Goal: Information Seeking & Learning: Check status

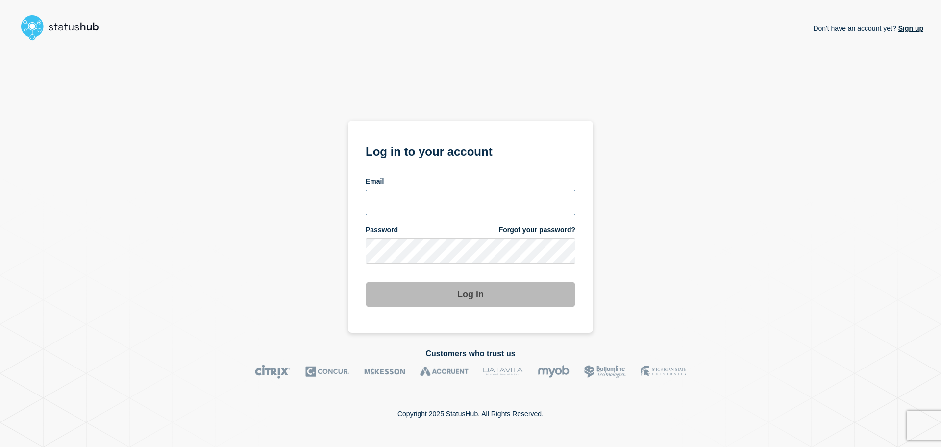
type input "chris.pearse@accruent.com"
drag, startPoint x: 676, startPoint y: 245, endPoint x: 658, endPoint y: 255, distance: 20.6
click at [676, 245] on div "Don't have an account yet? Sign up Log in to your account Email chris.pearse@ac…" at bounding box center [471, 189] width 906 height 288
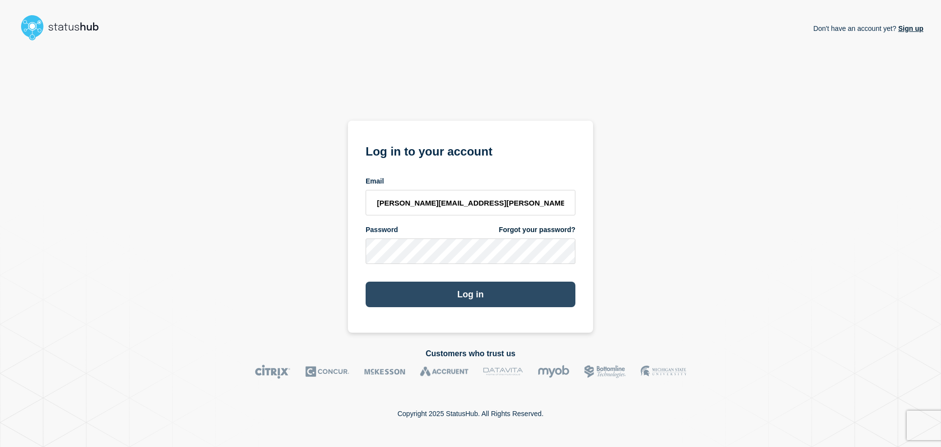
click at [510, 303] on button "Log in" at bounding box center [471, 293] width 210 height 25
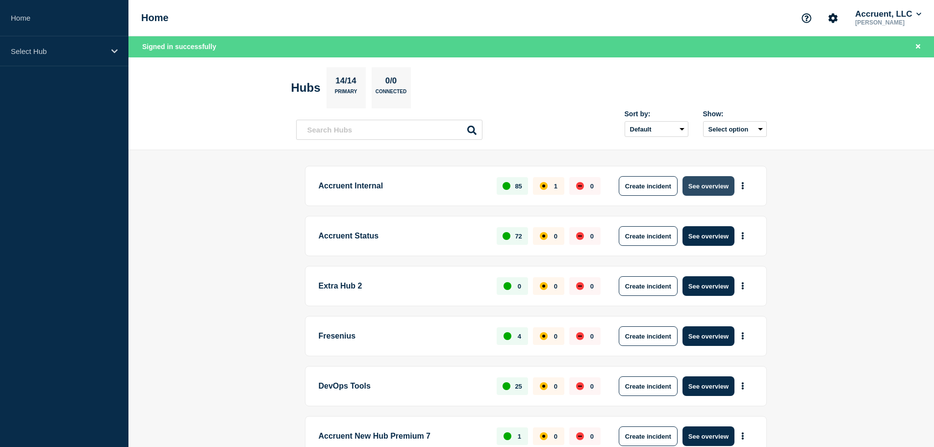
click at [700, 184] on button "See overview" at bounding box center [708, 186] width 52 height 20
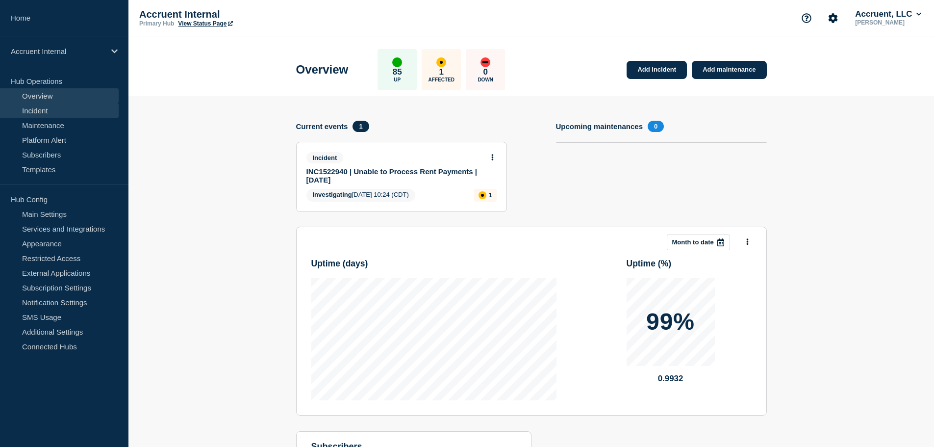
click at [31, 105] on link "Incident" at bounding box center [59, 110] width 119 height 15
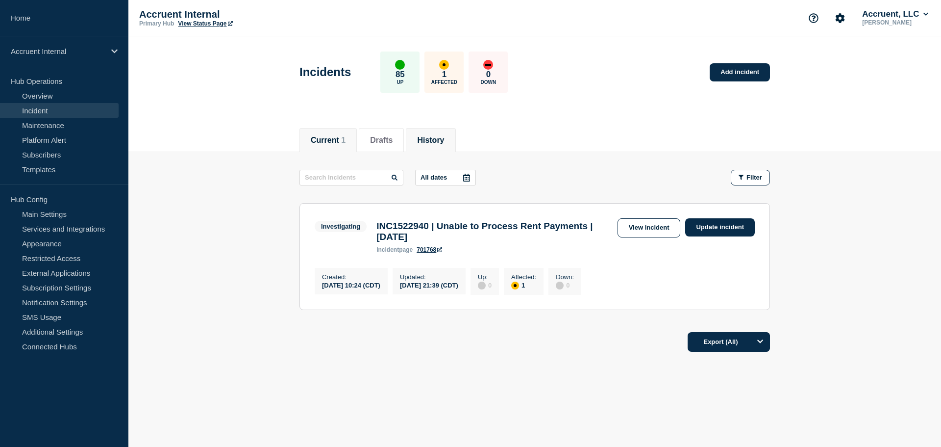
click at [444, 136] on button "History" at bounding box center [430, 140] width 27 height 9
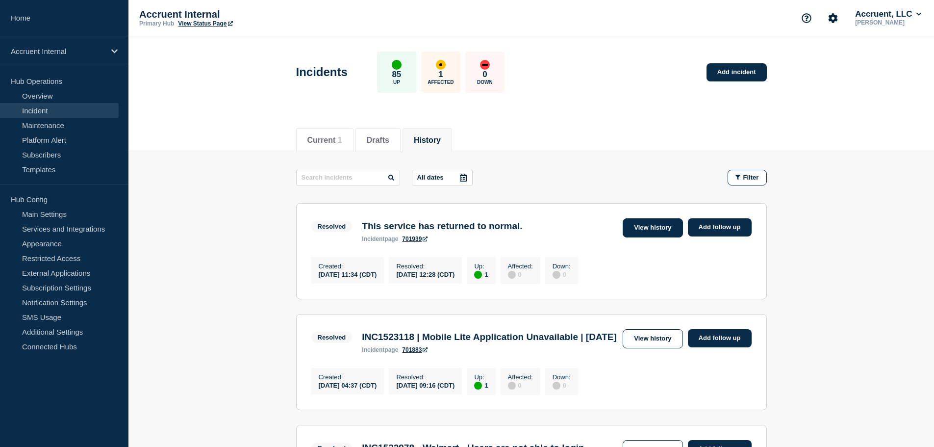
click at [661, 230] on link "View history" at bounding box center [653, 227] width 60 height 19
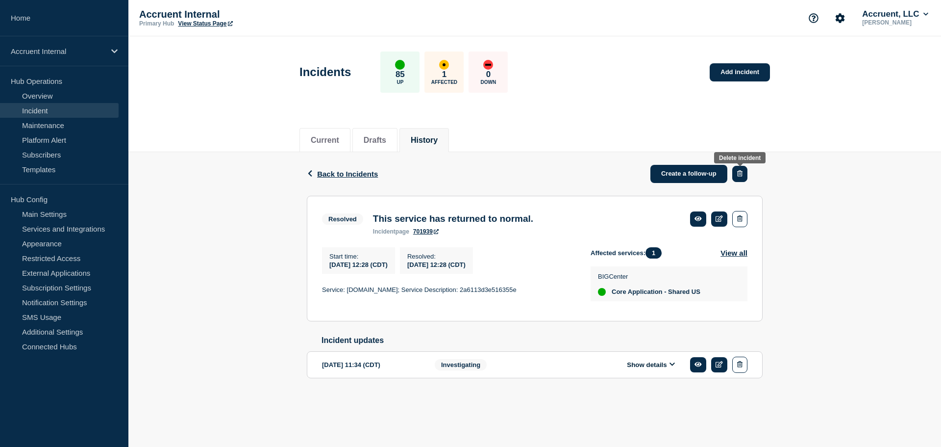
click at [740, 175] on icon "button" at bounding box center [739, 173] width 5 height 6
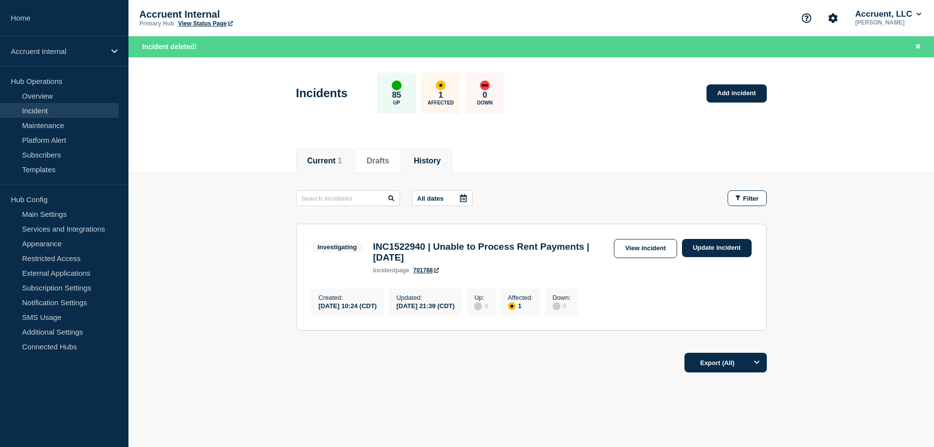
click at [452, 157] on li "History" at bounding box center [427, 161] width 50 height 24
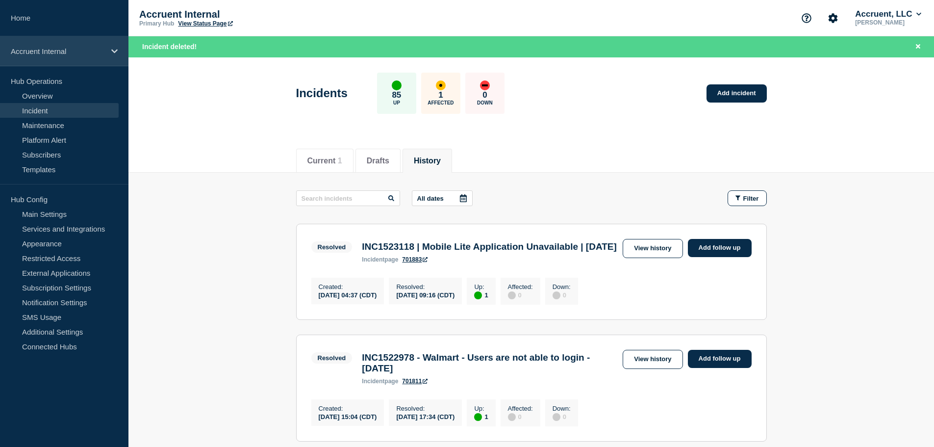
click at [109, 57] on div "Accruent Internal" at bounding box center [64, 51] width 128 height 30
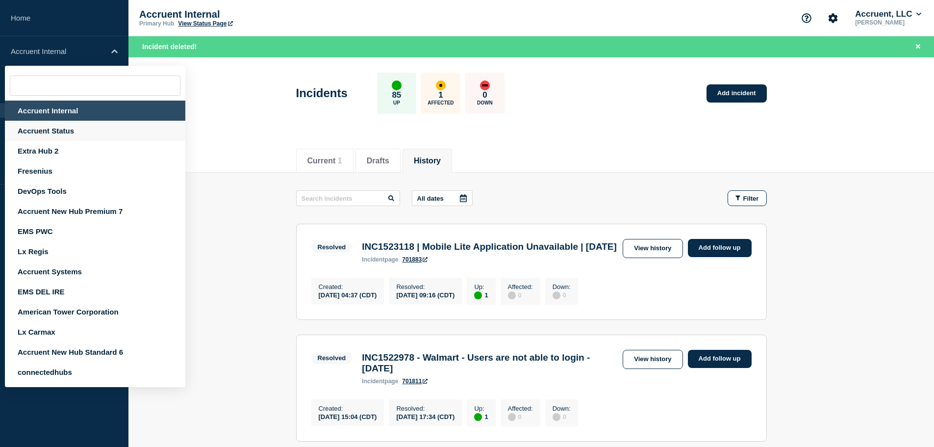
click at [63, 133] on div "Accruent Status" at bounding box center [95, 131] width 180 height 20
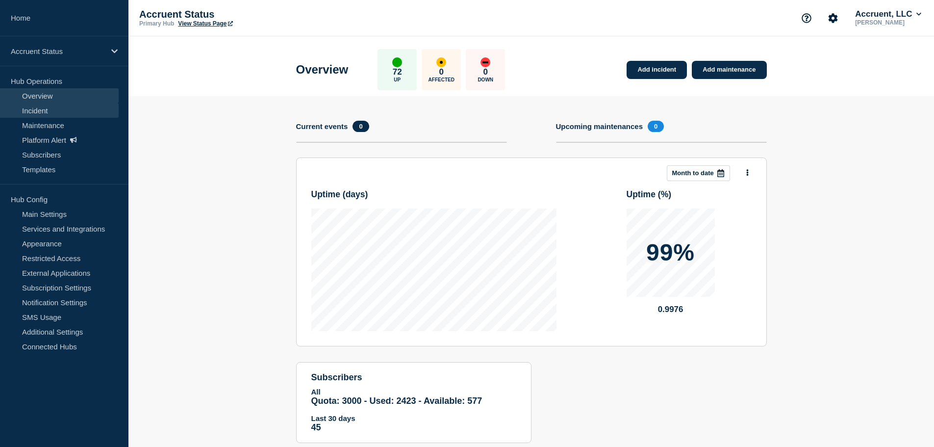
click at [44, 112] on link "Incident" at bounding box center [59, 110] width 119 height 15
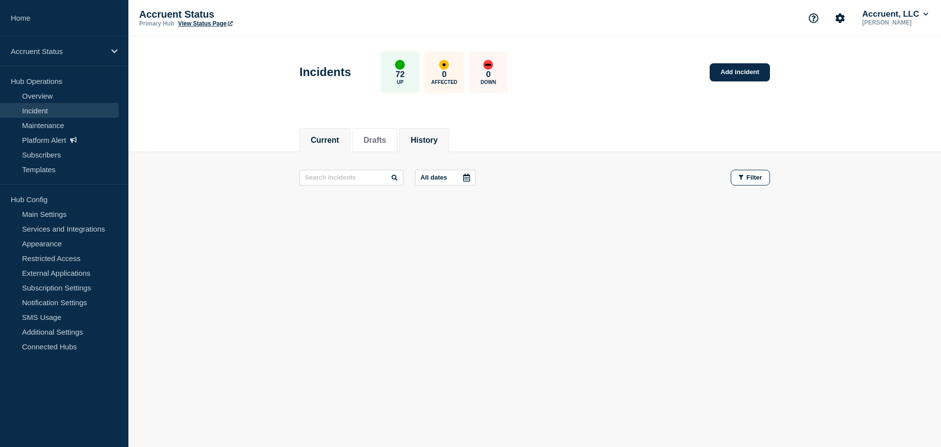
click at [438, 137] on button "History" at bounding box center [424, 140] width 27 height 9
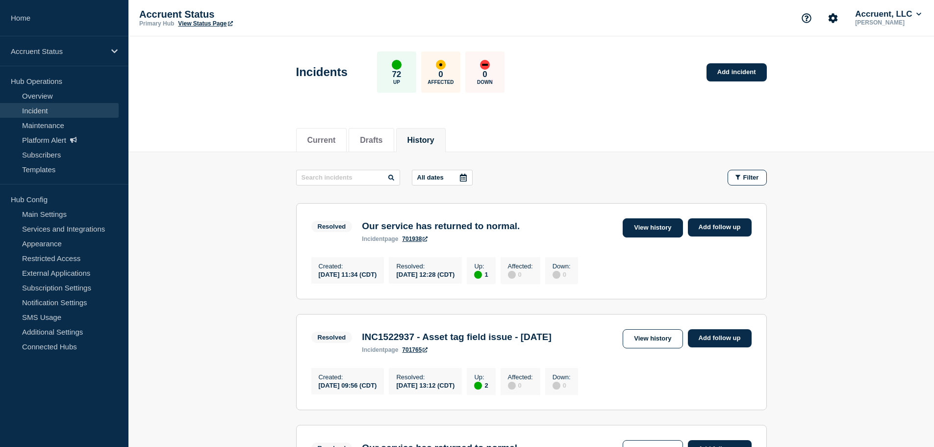
click at [665, 225] on link "View history" at bounding box center [653, 227] width 60 height 19
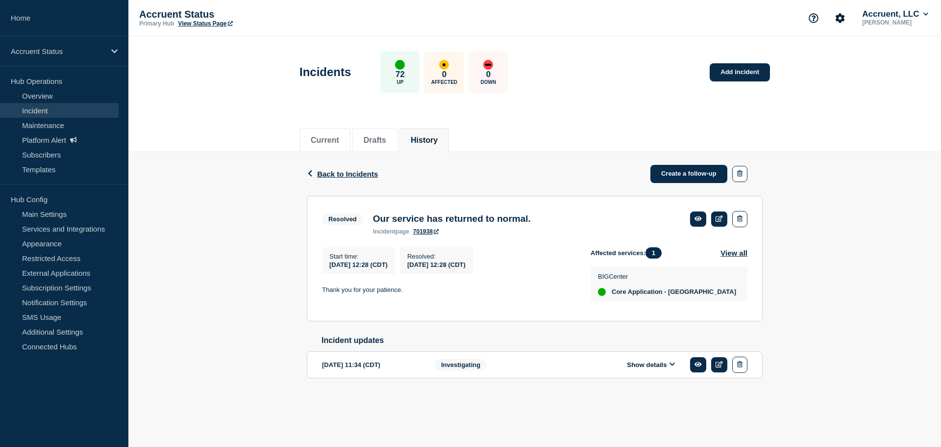
click at [666, 369] on button "Show details" at bounding box center [651, 364] width 54 height 8
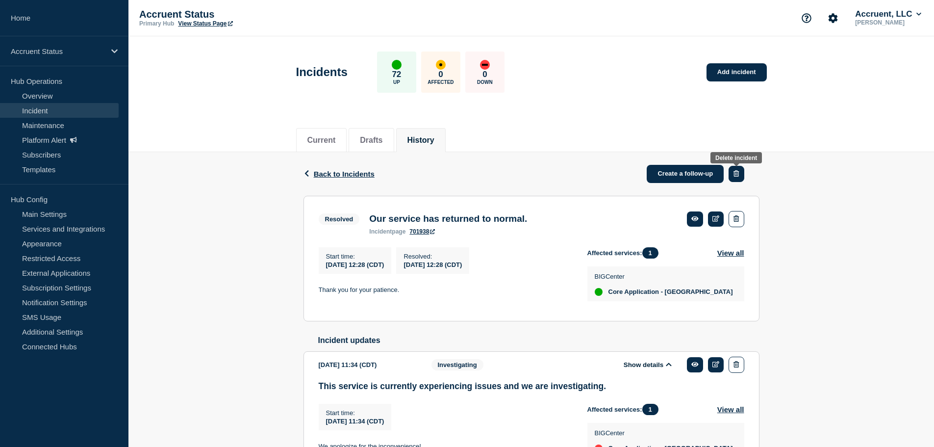
click at [736, 175] on icon "button" at bounding box center [735, 173] width 5 height 6
